Goal: Navigation & Orientation: Find specific page/section

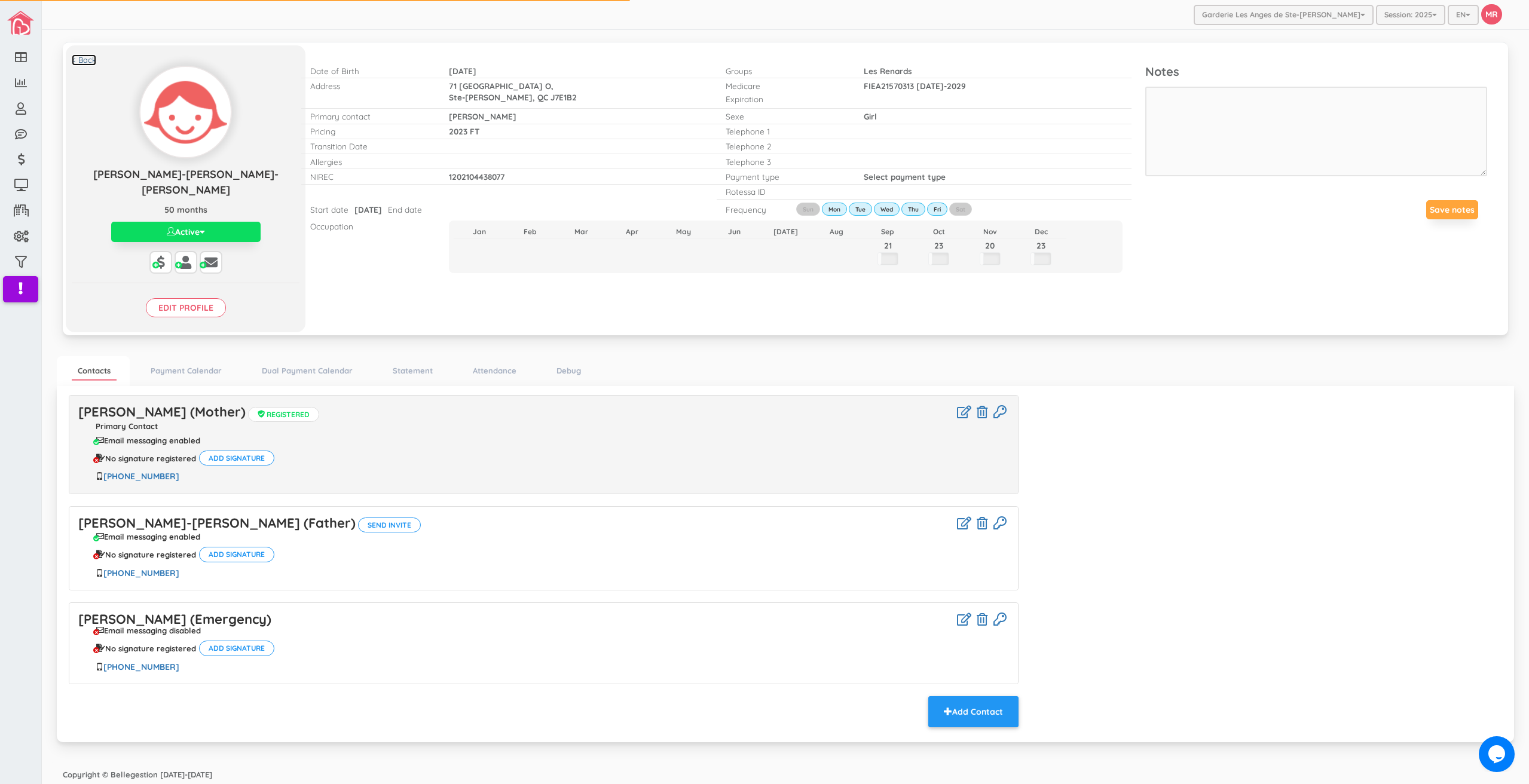
click at [89, 60] on link "< Back" at bounding box center [84, 60] width 24 height 11
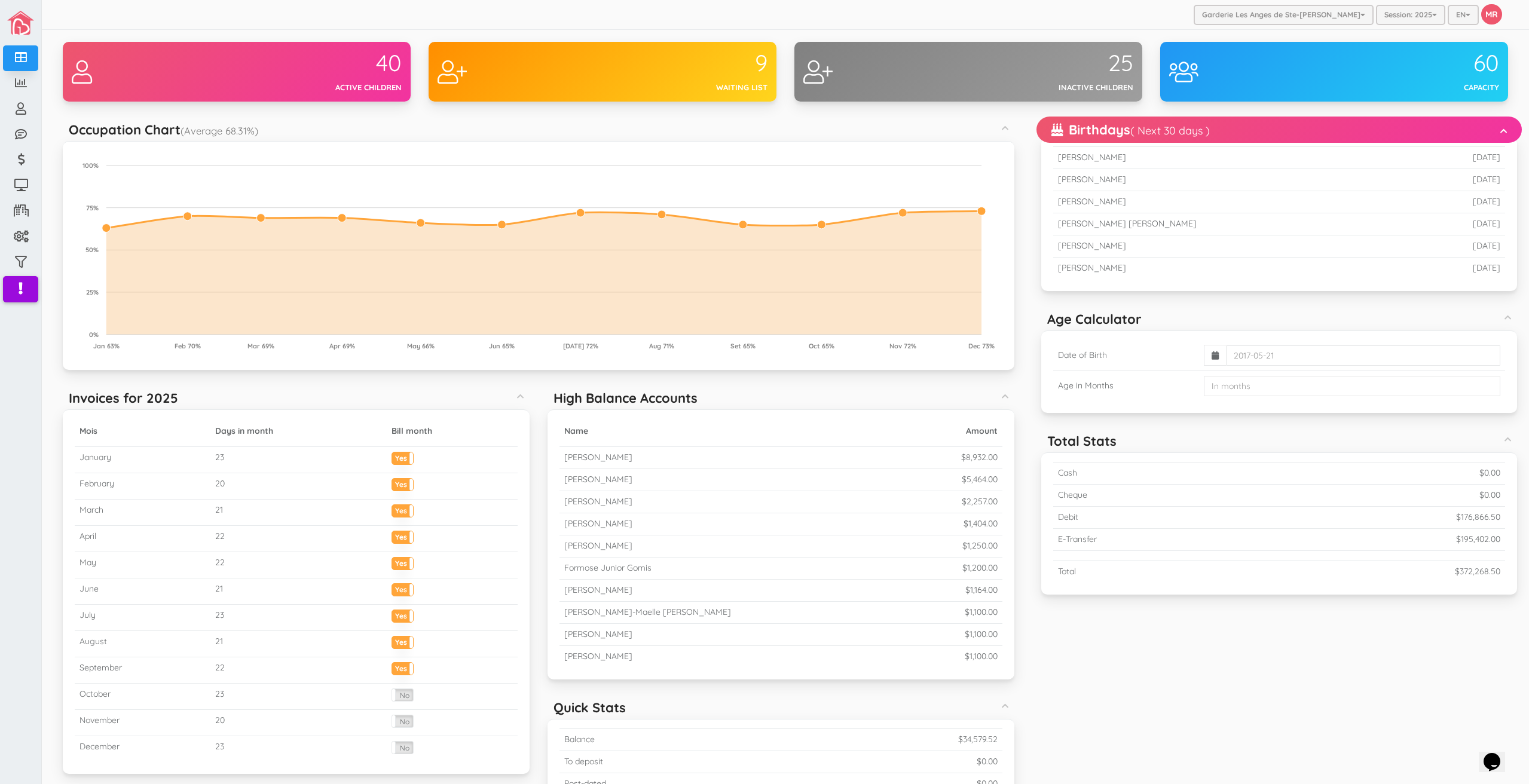
click at [749, 18] on div "Garderie Les Anges de Ste-[PERSON_NAME] Garderie Les Anges de Ste-[PERSON_NAME]…" at bounding box center [785, 14] width 1487 height 30
